Goal: Task Accomplishment & Management: Use online tool/utility

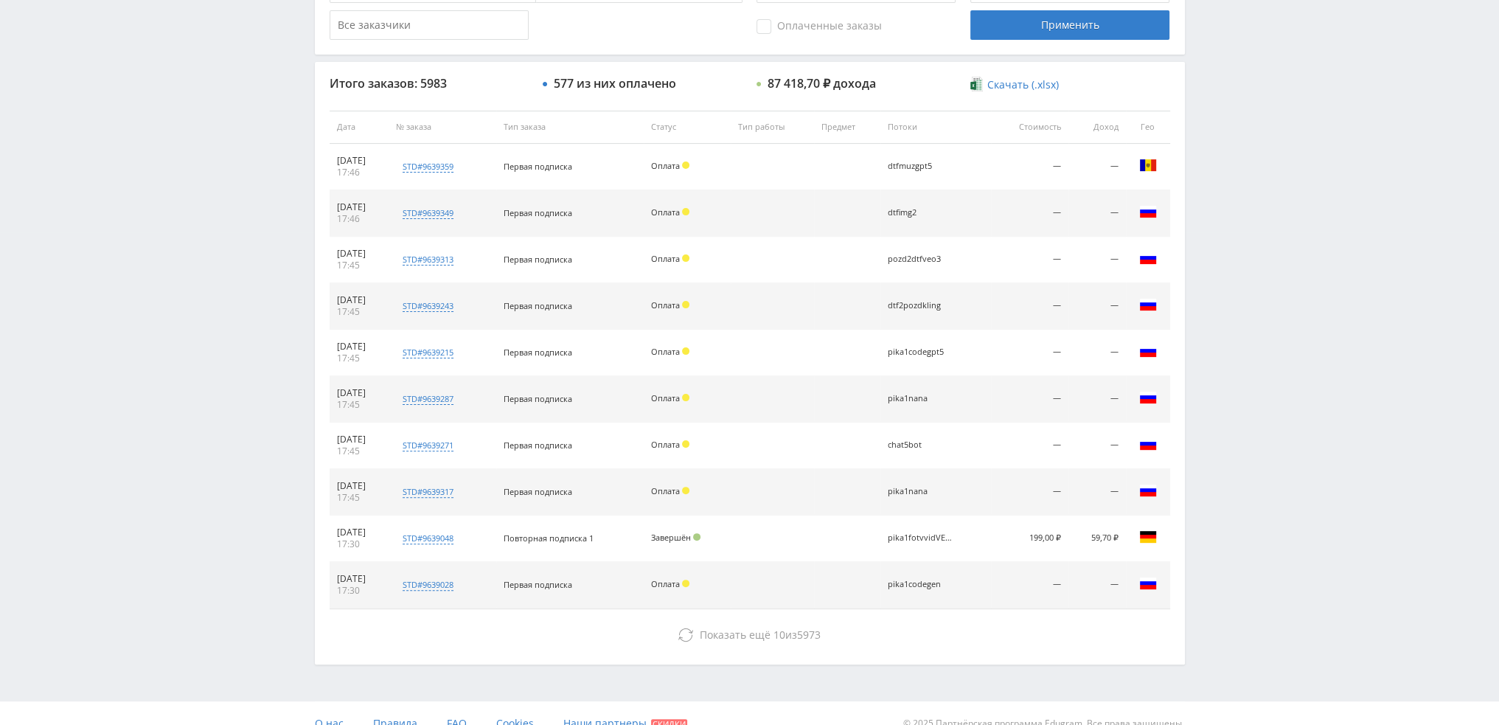
scroll to position [510, 0]
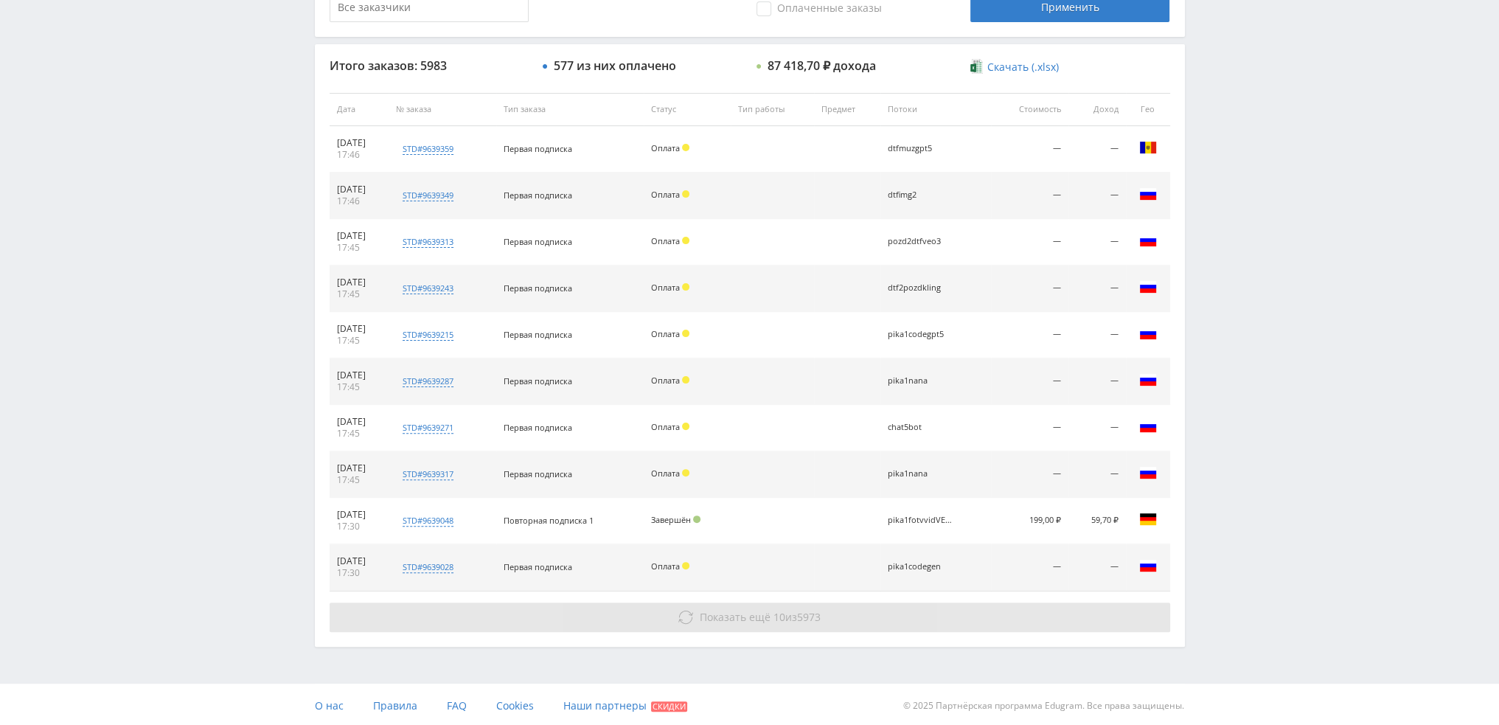
click at [754, 616] on span "Показать ещё" at bounding box center [735, 617] width 71 height 14
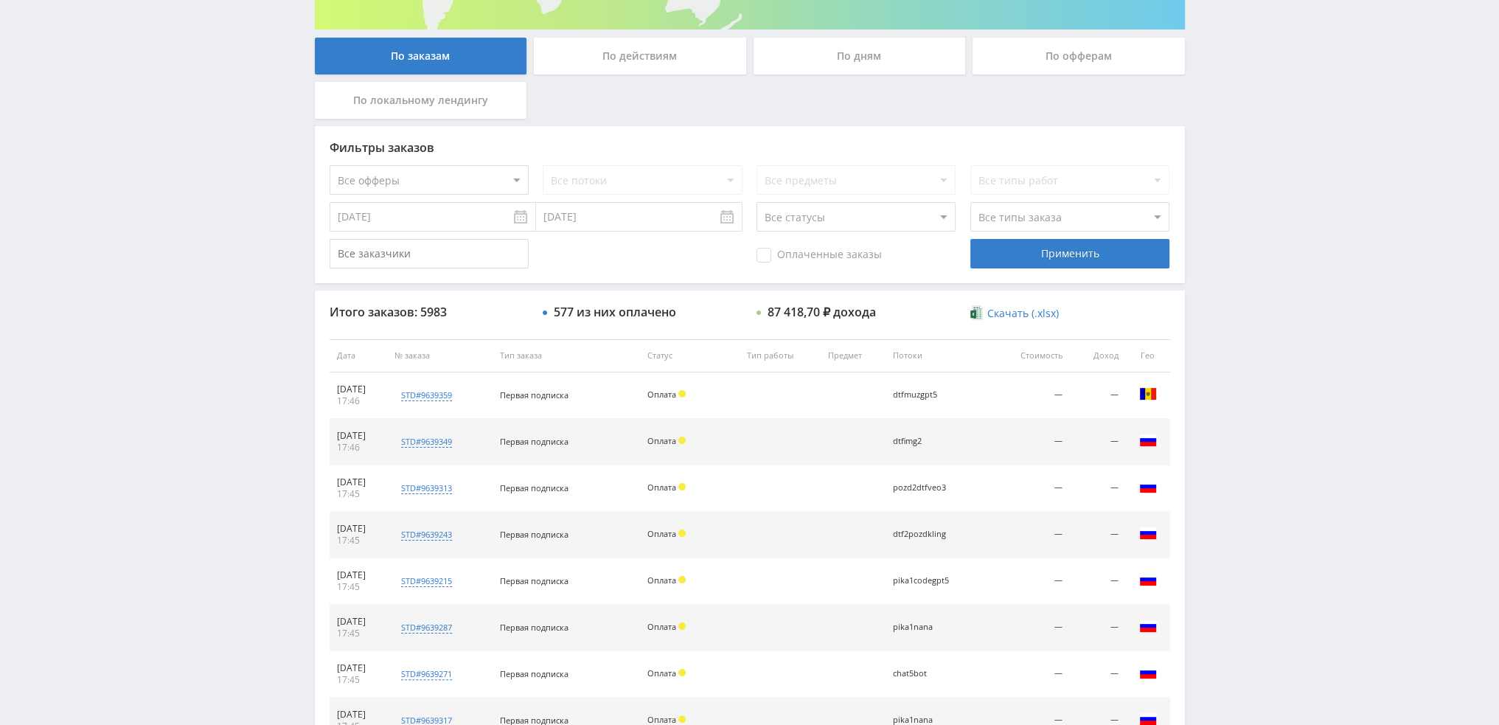
scroll to position [0, 0]
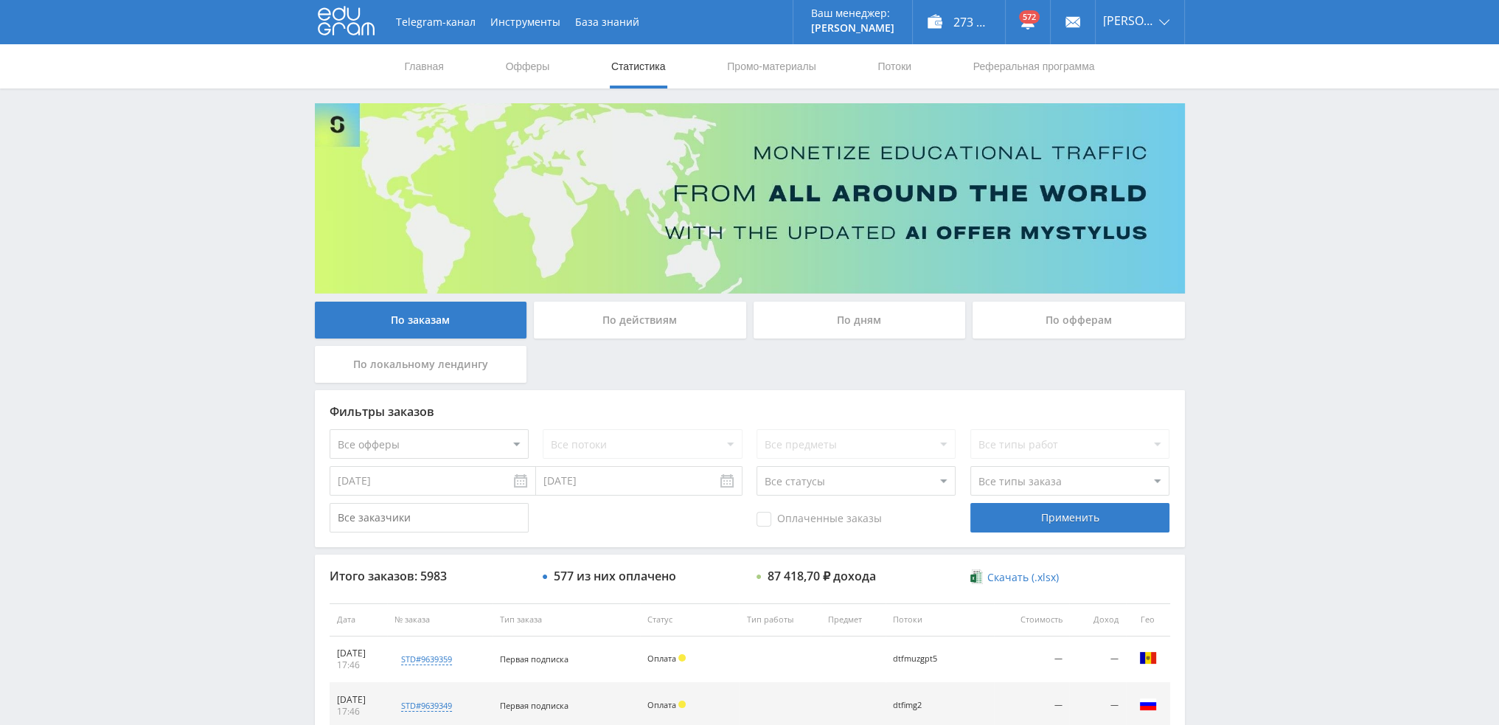
click at [885, 320] on div "По дням" at bounding box center [859, 319] width 212 height 37
click at [0, 0] on input "По дням" at bounding box center [0, 0] width 0 height 0
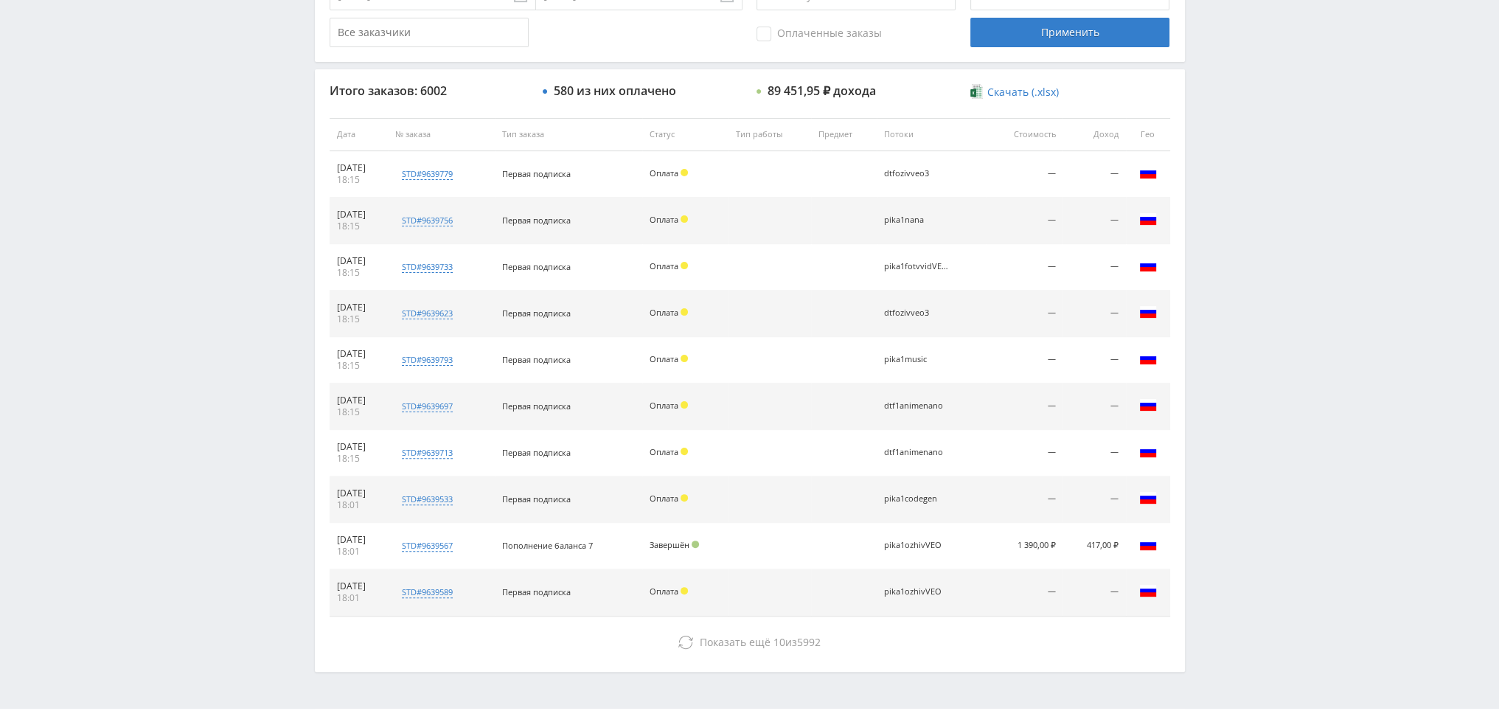
scroll to position [510, 0]
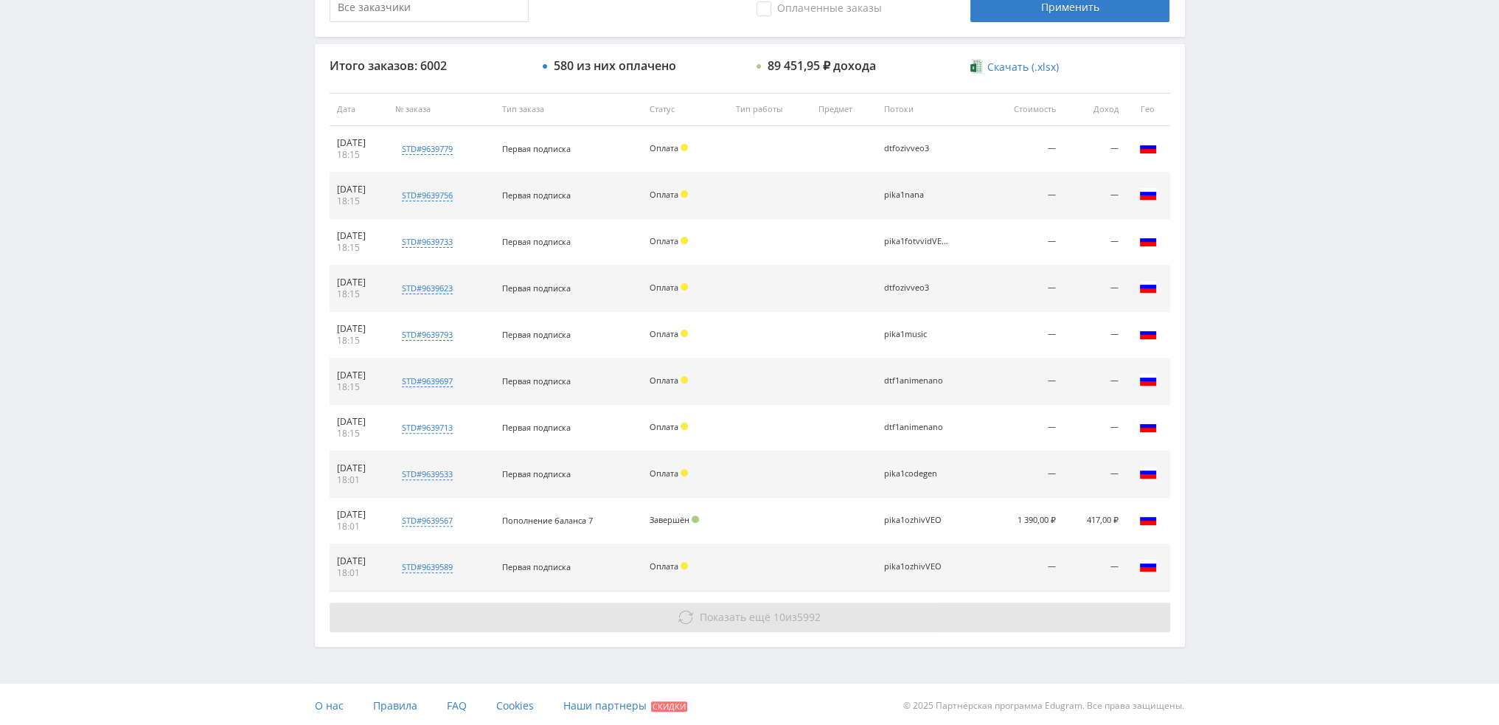
click at [773, 610] on span "10" at bounding box center [779, 617] width 12 height 14
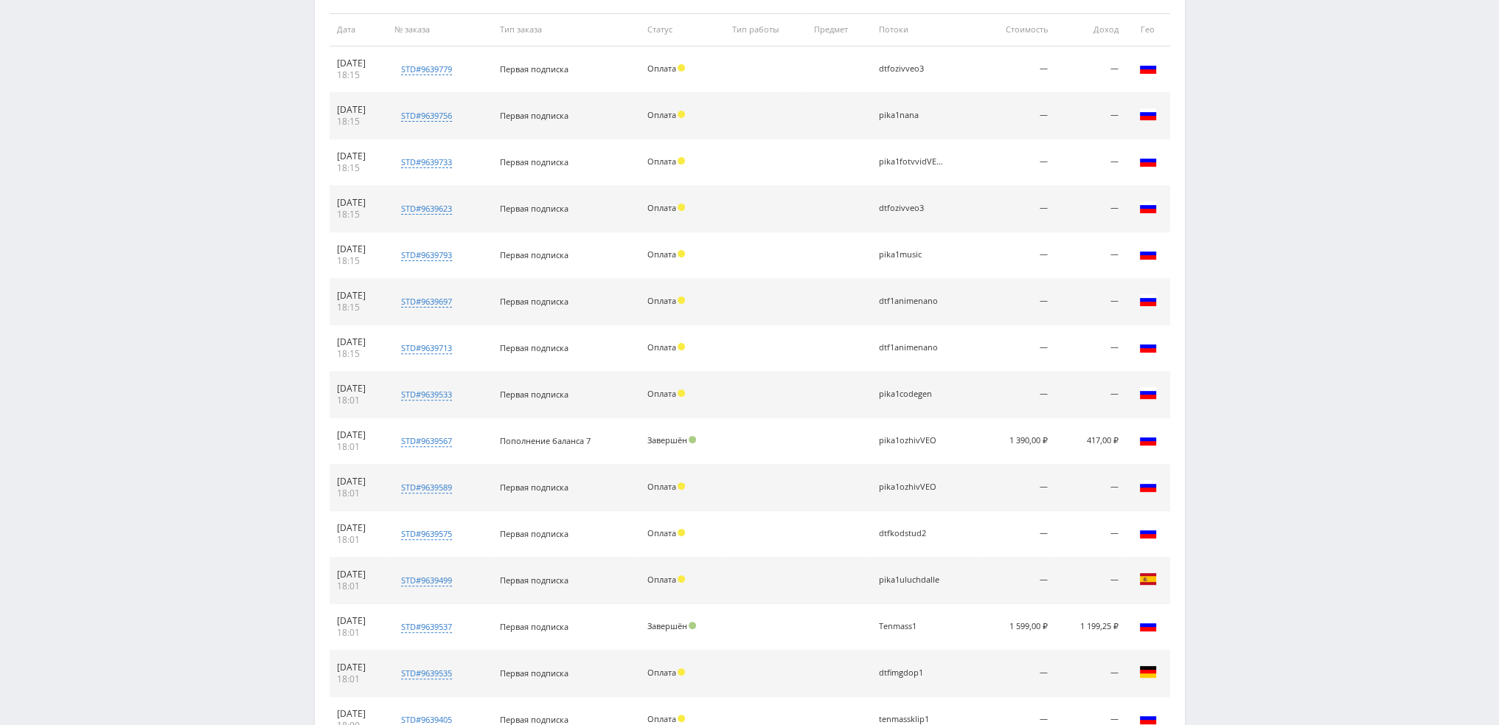
scroll to position [834, 0]
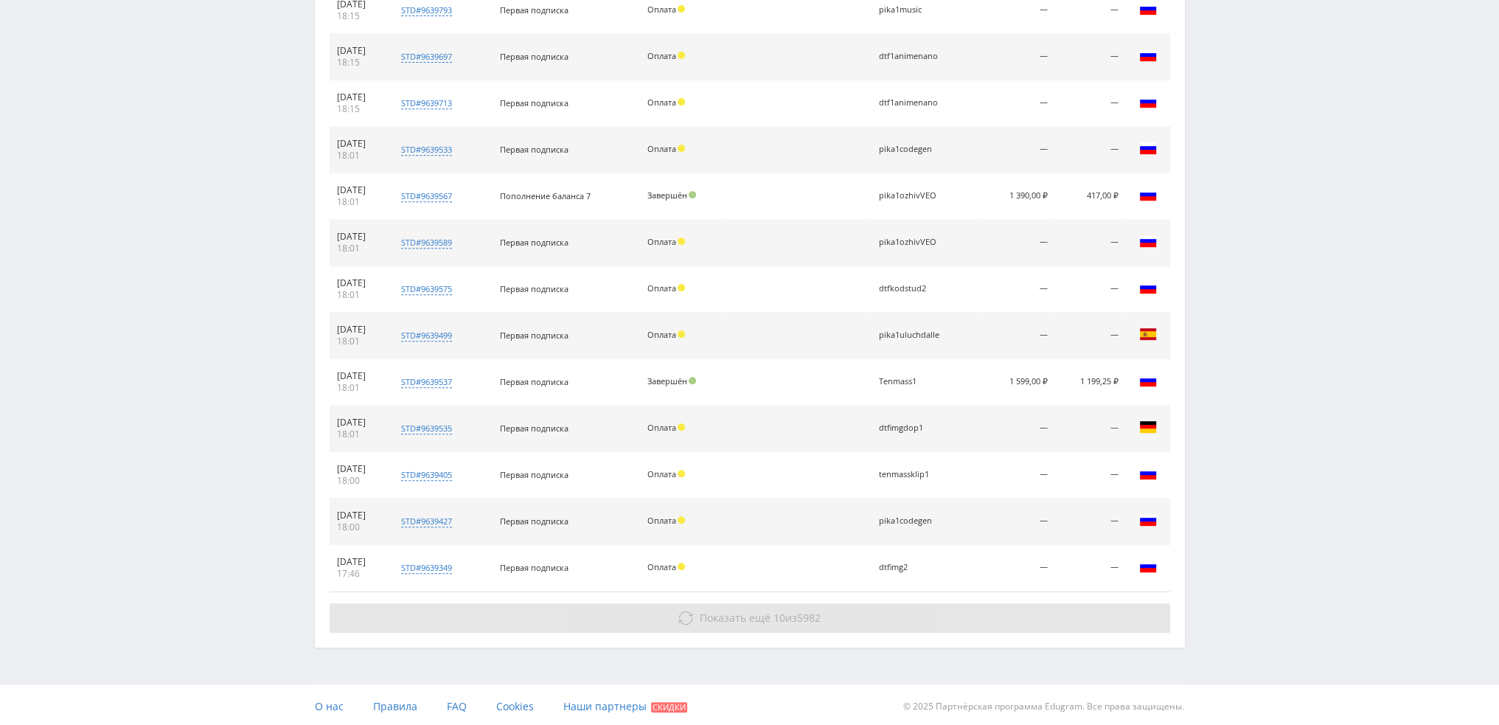
click at [756, 613] on span "Показать ещё" at bounding box center [735, 617] width 71 height 14
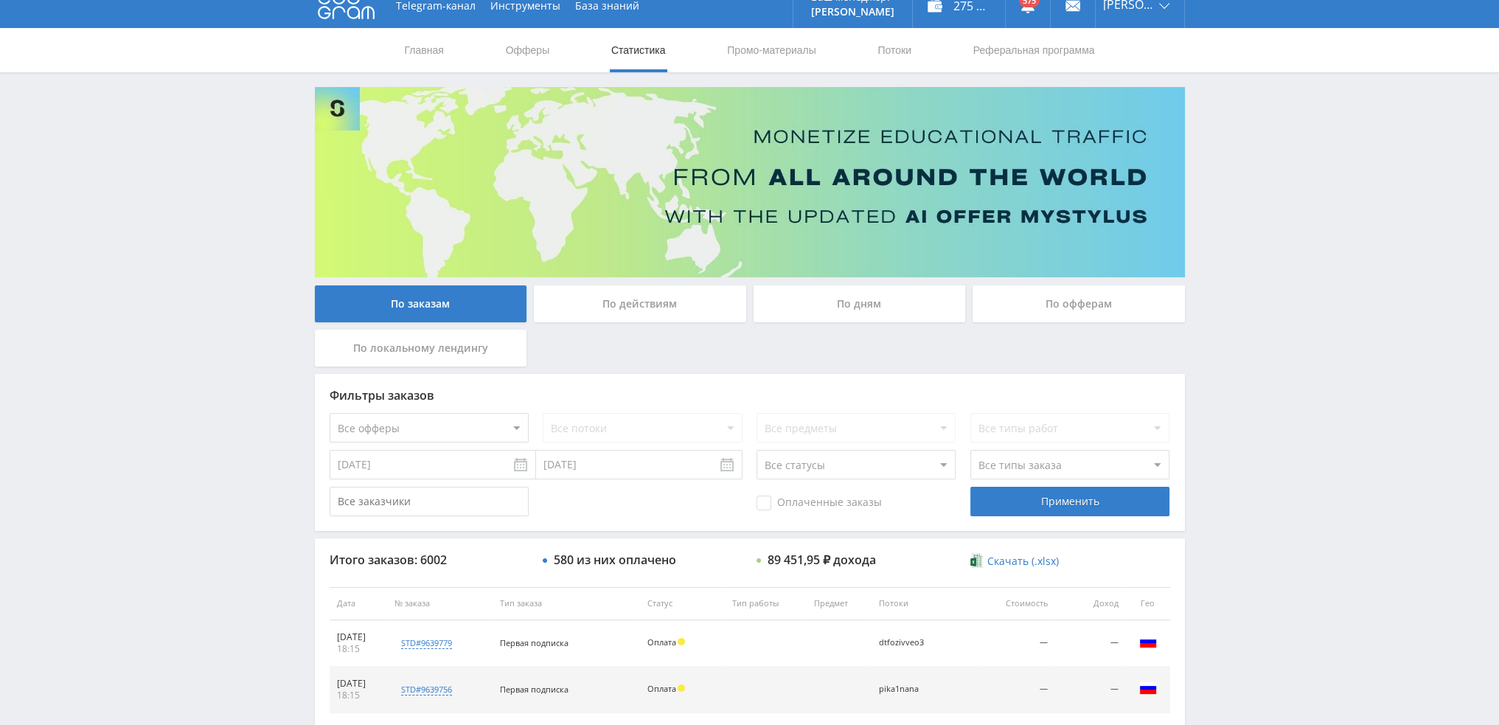
scroll to position [0, 0]
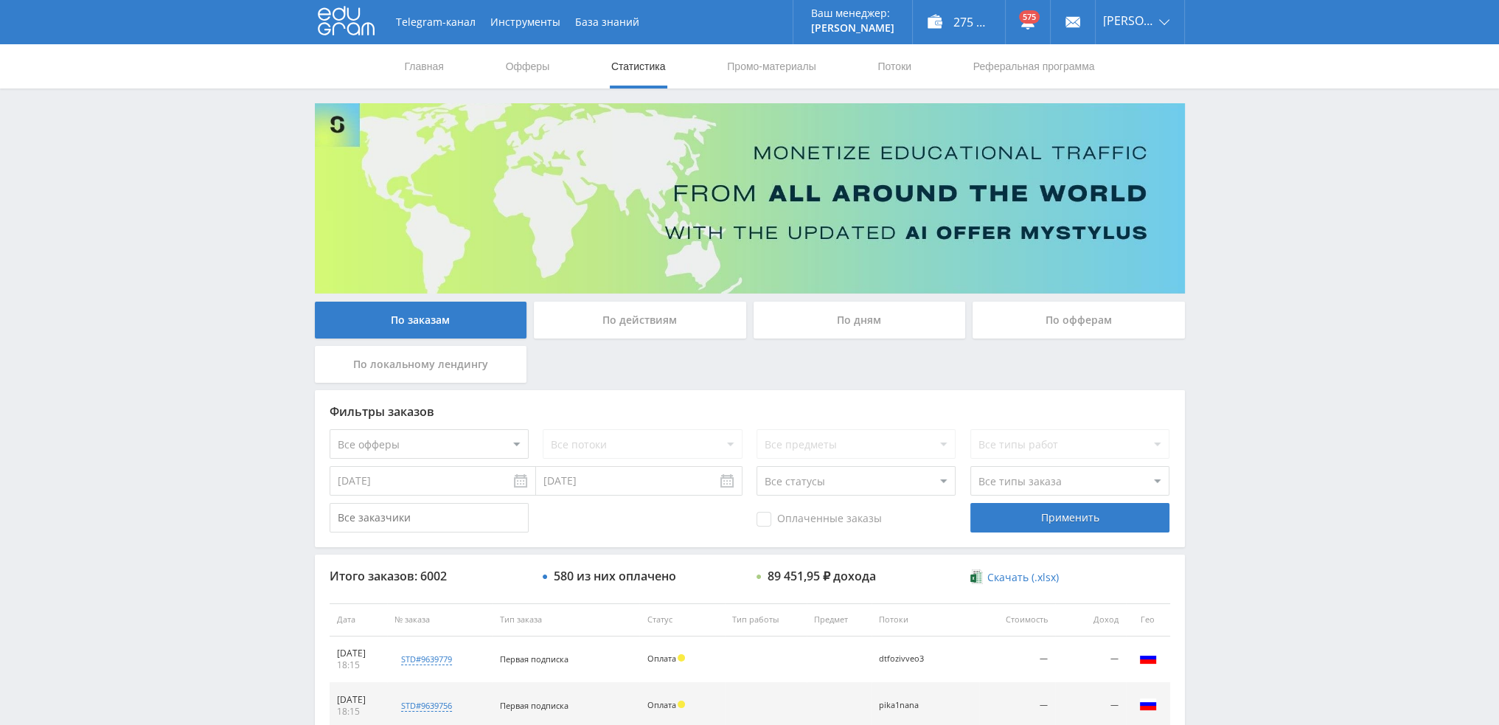
click at [854, 329] on div "По дням" at bounding box center [859, 319] width 212 height 37
click at [0, 0] on input "По дням" at bounding box center [0, 0] width 0 height 0
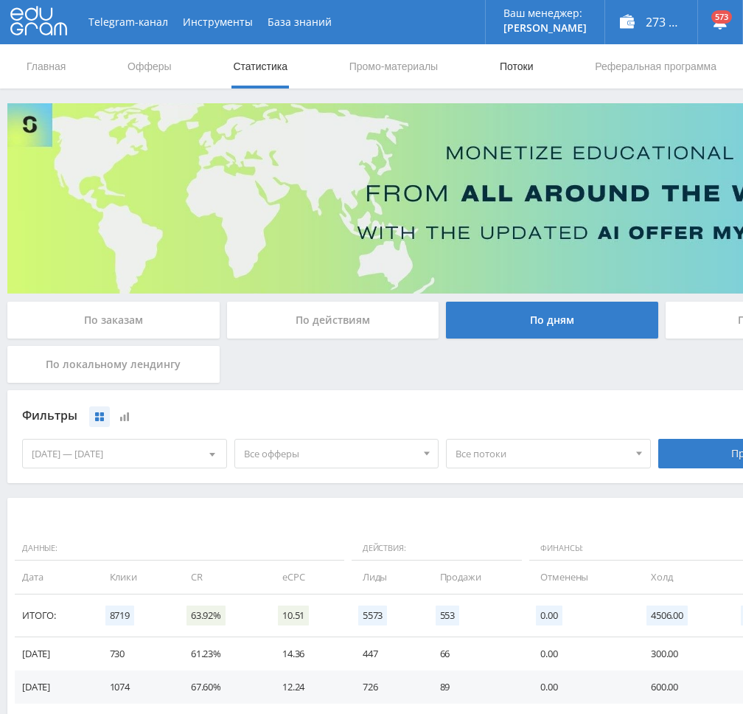
click at [528, 69] on link "Потоки" at bounding box center [516, 66] width 37 height 44
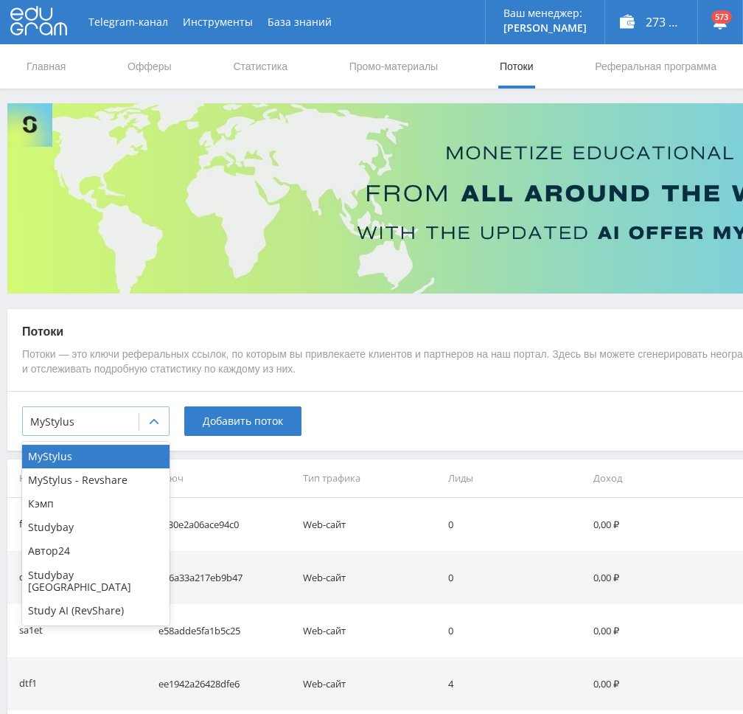
click at [142, 425] on div at bounding box center [153, 421] width 29 height 29
click at [94, 599] on div "Study AI (RevShare)" at bounding box center [95, 611] width 147 height 24
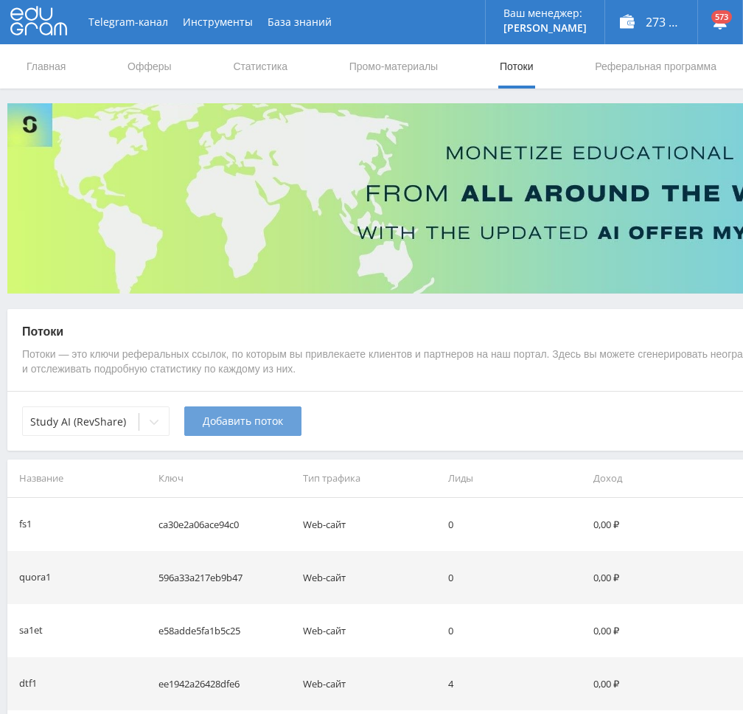
click at [242, 424] on span "Добавить поток" at bounding box center [243, 421] width 80 height 12
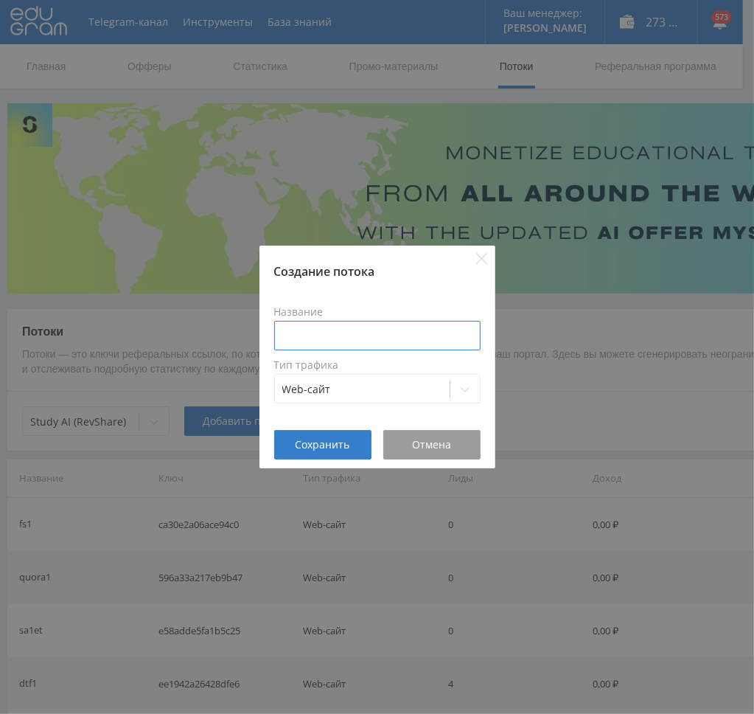
click at [345, 331] on input at bounding box center [377, 335] width 206 height 29
type input "в"
type input "tenmassimg2"
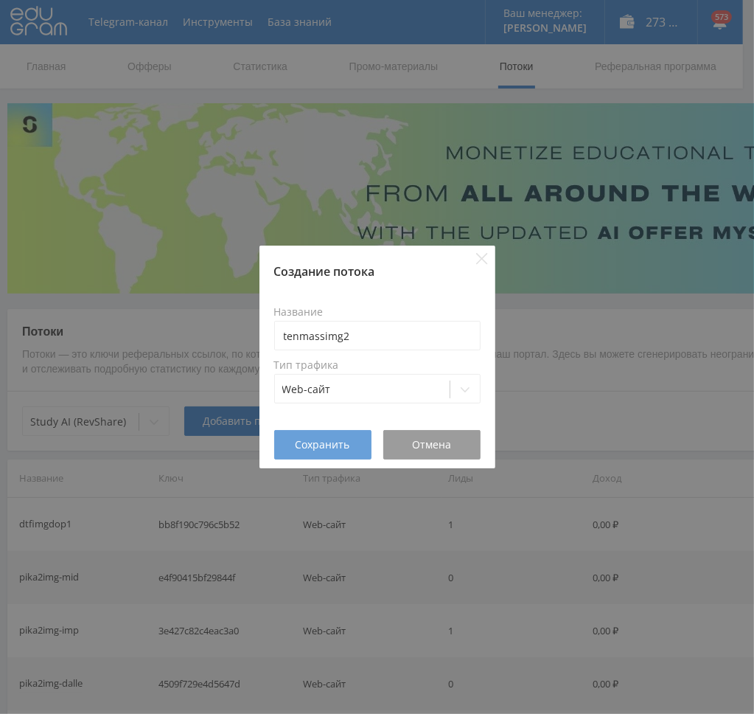
click at [329, 443] on span "Сохранить" at bounding box center [323, 445] width 55 height 12
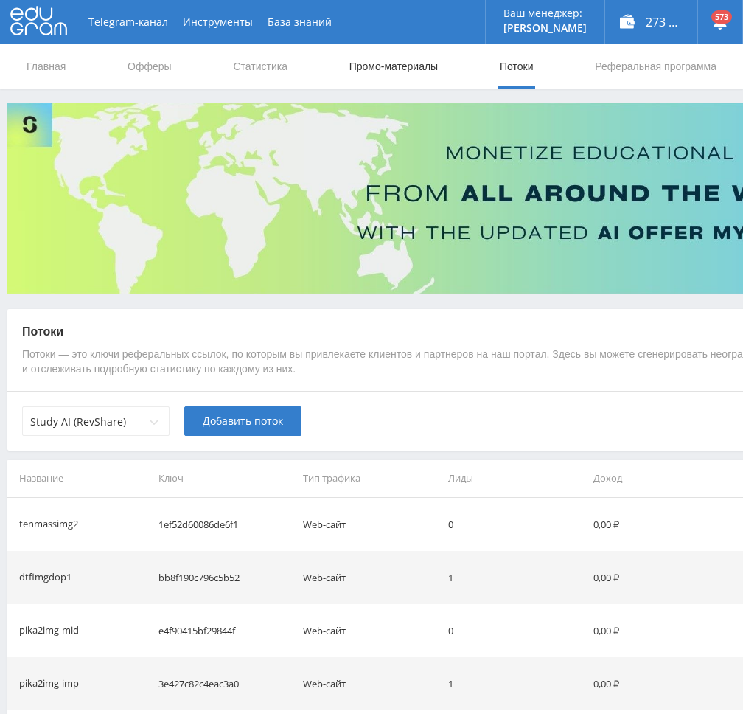
click at [383, 70] on link "Промо-материалы" at bounding box center [393, 66] width 91 height 44
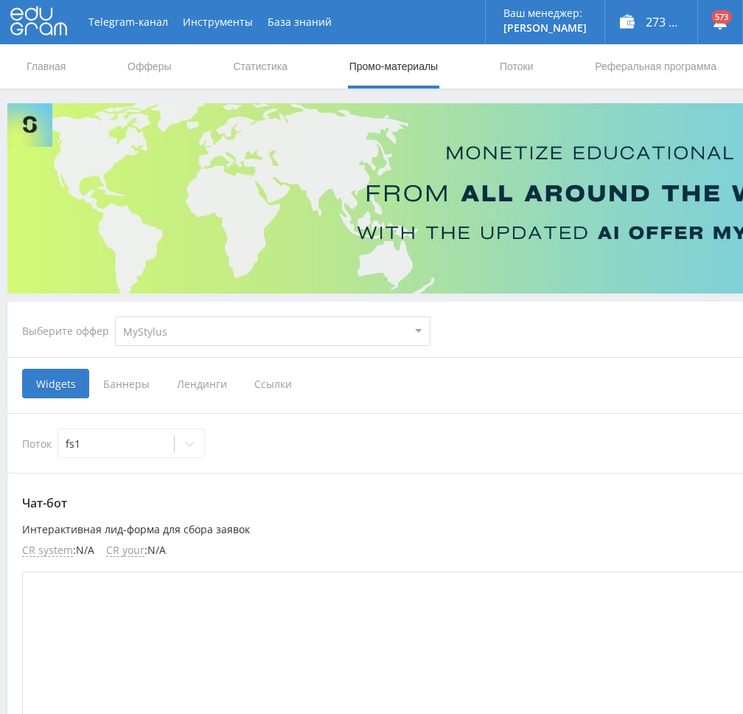
select select "376"
click at [115, 316] on select "MyStylus MyStylus - Revshare Кэмп Studybay Автор24 Studybay Brazil Study AI (Re…" at bounding box center [272, 330] width 315 height 29
select select "376"
click at [127, 387] on span "Ссылки" at bounding box center [122, 383] width 66 height 29
click at [0, 0] on input "Ссылки" at bounding box center [0, 0] width 0 height 0
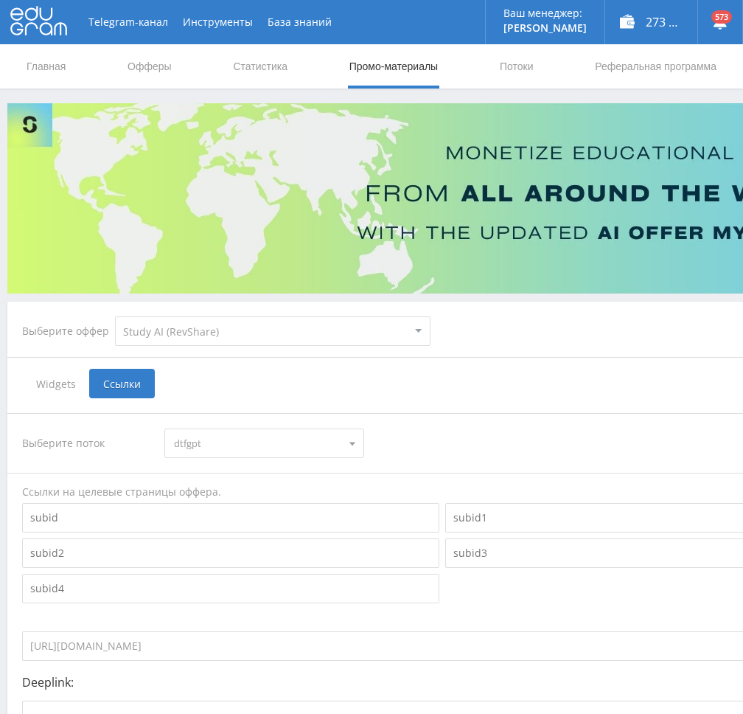
click at [291, 442] on span "dtfgpt" at bounding box center [257, 443] width 167 height 28
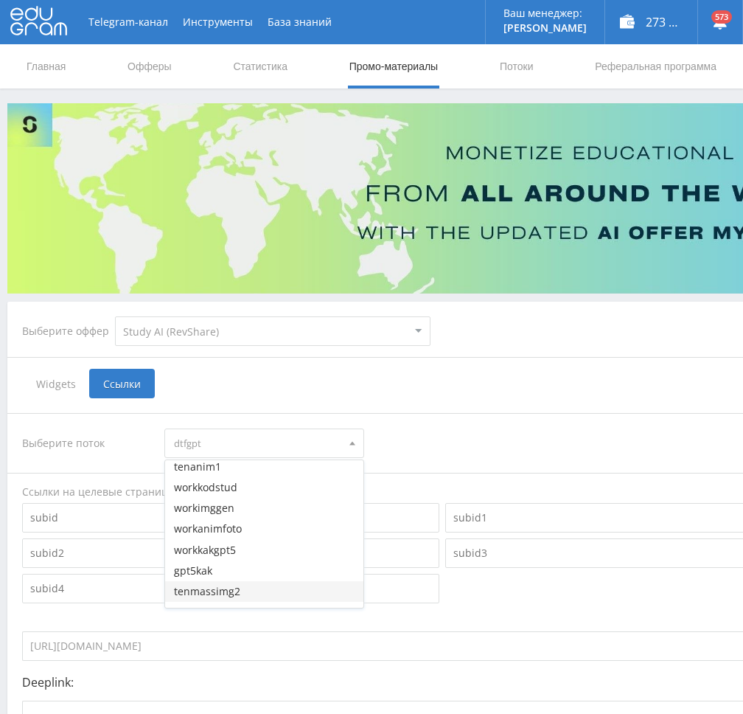
click at [231, 590] on button "tenmassimg2" at bounding box center [264, 591] width 198 height 21
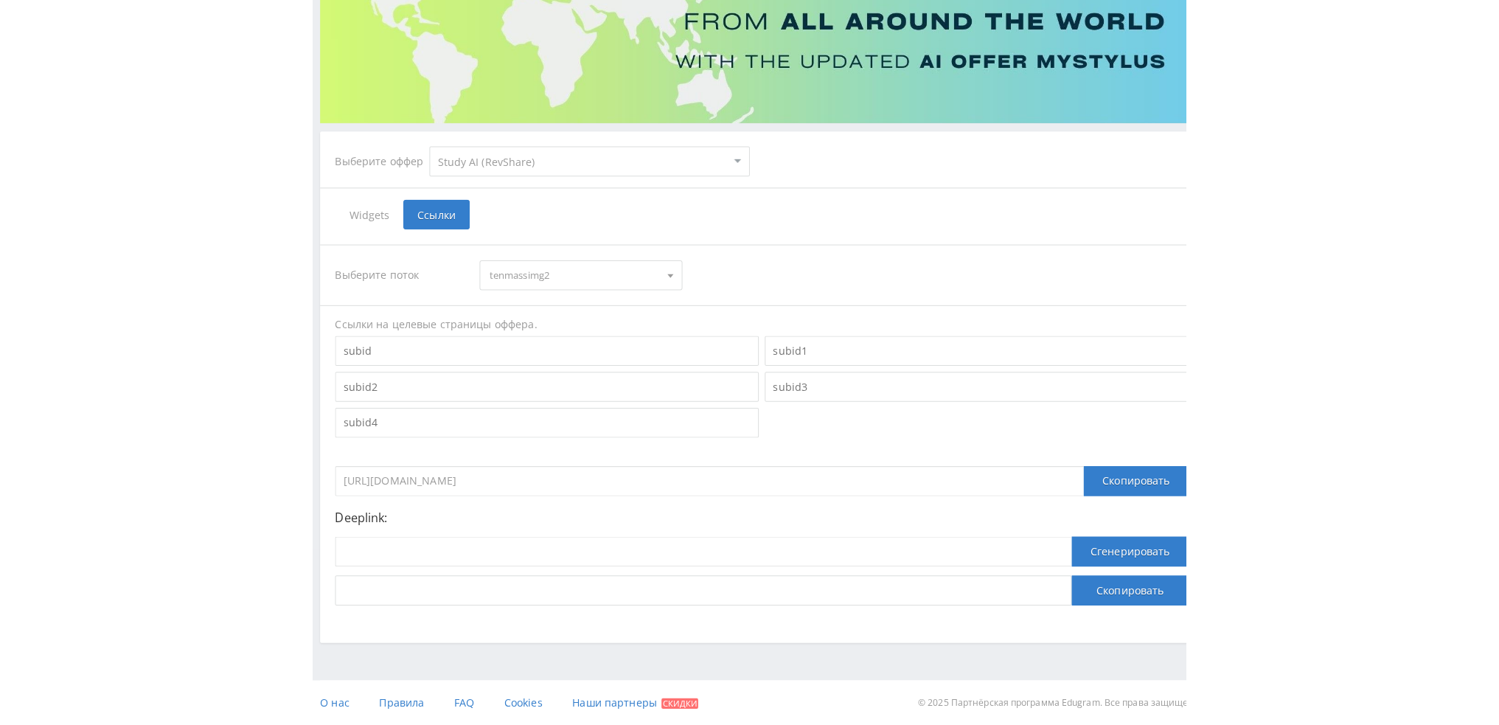
scroll to position [161, 0]
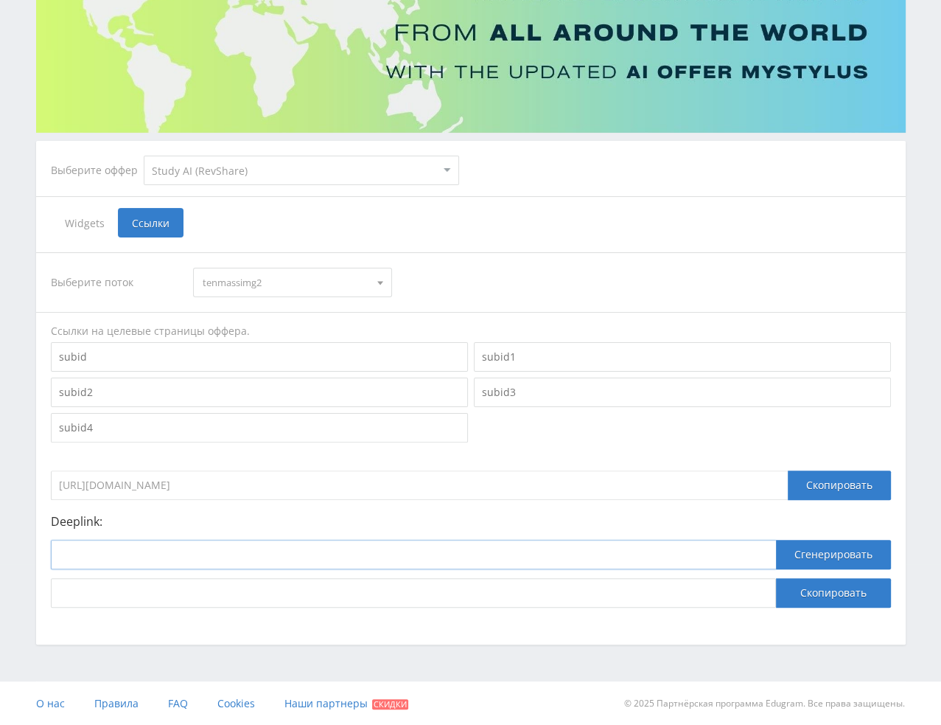
click at [313, 560] on input at bounding box center [413, 554] width 725 height 29
paste input "https://study24.ai/chat/google_image"
type input "https://study24.ai/chat/google_image"
click at [742, 559] on button "Сгенерировать" at bounding box center [833, 554] width 115 height 29
click at [742, 596] on button "Скопировать" at bounding box center [833, 592] width 115 height 29
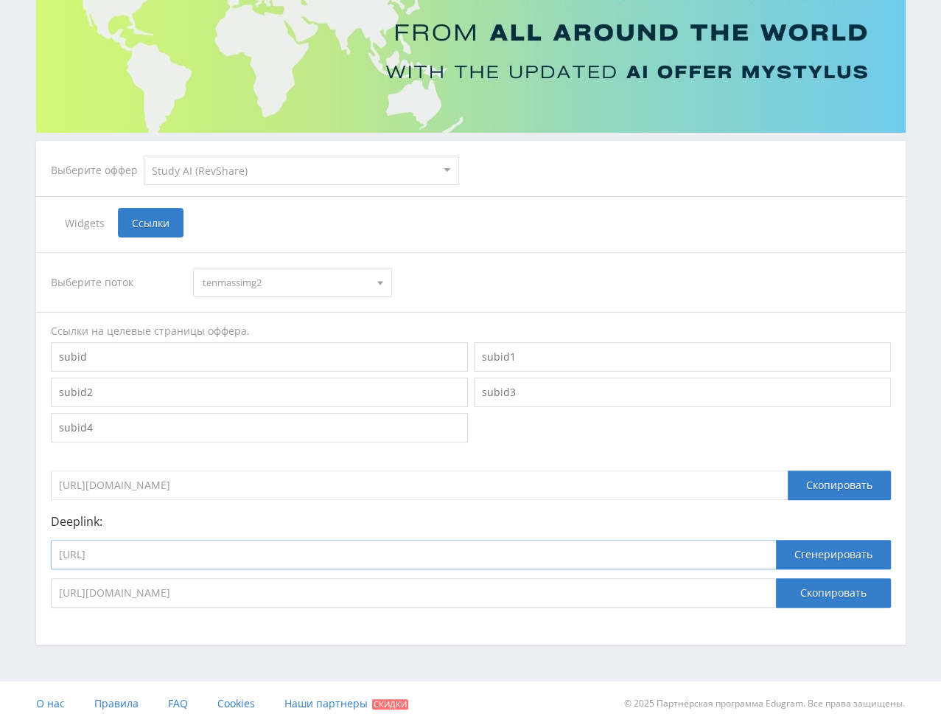
click at [357, 557] on input "https://study24.ai/chat/google_image" at bounding box center [413, 554] width 725 height 29
paste input "open_ai_image_bot"
type input "https://study24.ai/chat/open_ai_image_bot"
click at [742, 554] on button "Сгенерировать" at bounding box center [833, 554] width 115 height 29
click at [742, 592] on button "Скопировать" at bounding box center [833, 592] width 115 height 29
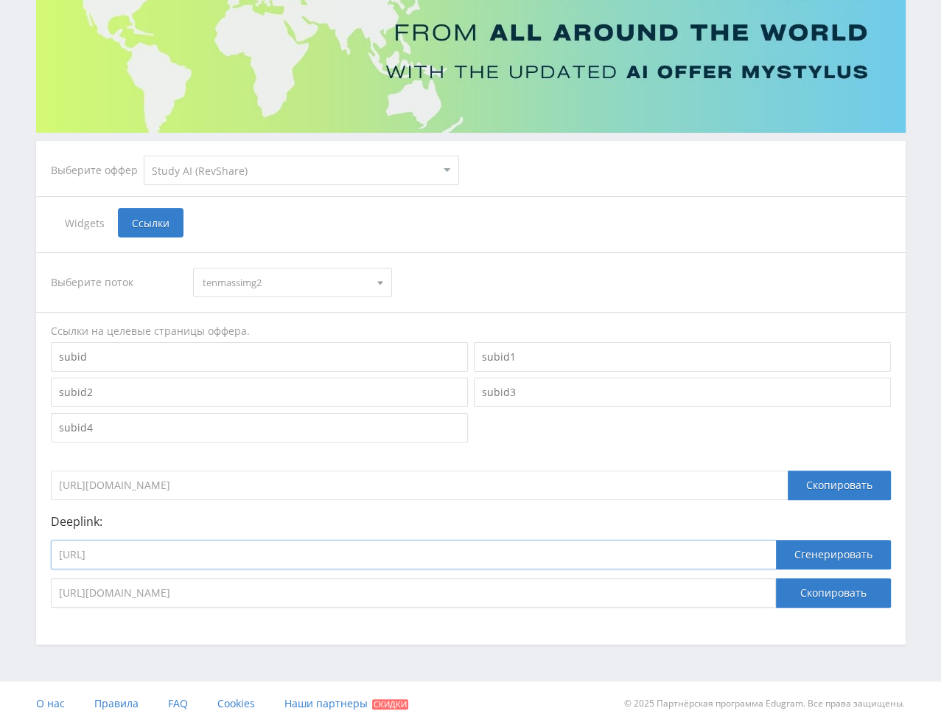
click at [445, 559] on input "https://study24.ai/chat/open_ai_image_bot" at bounding box center [413, 554] width 725 height 29
paste input "higgsfield_soul"
type input "https://study24.ai/chat/higgsfield_soul"
click at [742, 548] on button "Сгенерировать" at bounding box center [833, 554] width 115 height 29
click at [742, 590] on button "Скопировать" at bounding box center [833, 592] width 115 height 29
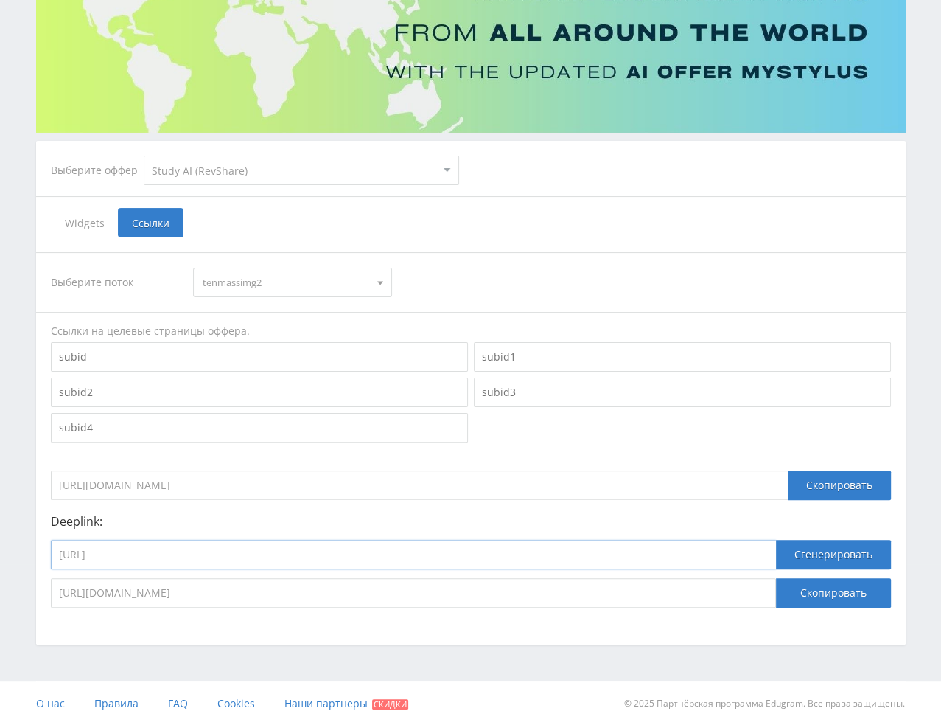
click at [422, 557] on input "https://study24.ai/chat/higgsfield_soul" at bounding box center [413, 554] width 725 height 29
paste input "dalle_3_toe_bot"
type input "https://study24.ai/chat/dalle_3_toe_bot"
click at [742, 555] on button "Сгенерировать" at bounding box center [833, 554] width 115 height 29
click at [742, 590] on button "Скопировать" at bounding box center [833, 592] width 115 height 29
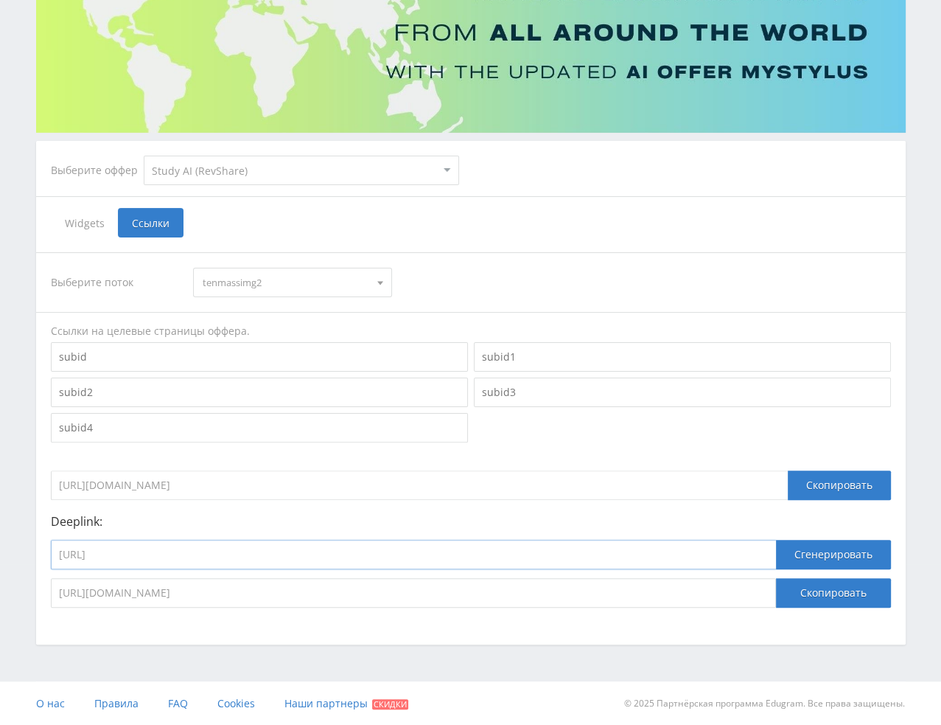
click at [486, 547] on input "https://study24.ai/chat/dalle_3_toe_bot" at bounding box center [413, 554] width 725 height 29
paste input "improve_photo"
type input "https://study24.ai/chat/improve_photo"
click at [742, 553] on button "Сгенерировать" at bounding box center [833, 554] width 115 height 29
click at [742, 591] on button "Скопировать" at bounding box center [833, 592] width 115 height 29
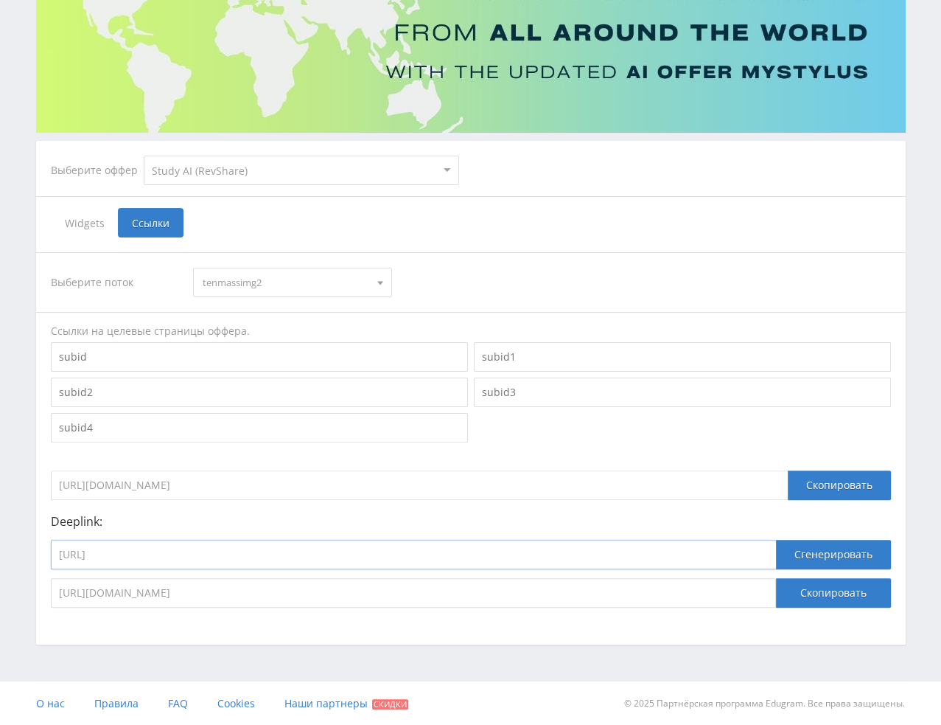
click at [459, 559] on input "https://study24.ai/chat/improve_photo" at bounding box center [413, 554] width 725 height 29
paste input "midjourney_toe_bot"
type input "https://study24.ai/chat/midjourney_toe_bot"
click at [742, 545] on button "Сгенерировать" at bounding box center [833, 554] width 115 height 29
click at [742, 586] on button "Скопировать" at bounding box center [833, 592] width 115 height 29
